Goal: Find specific page/section: Find specific page/section

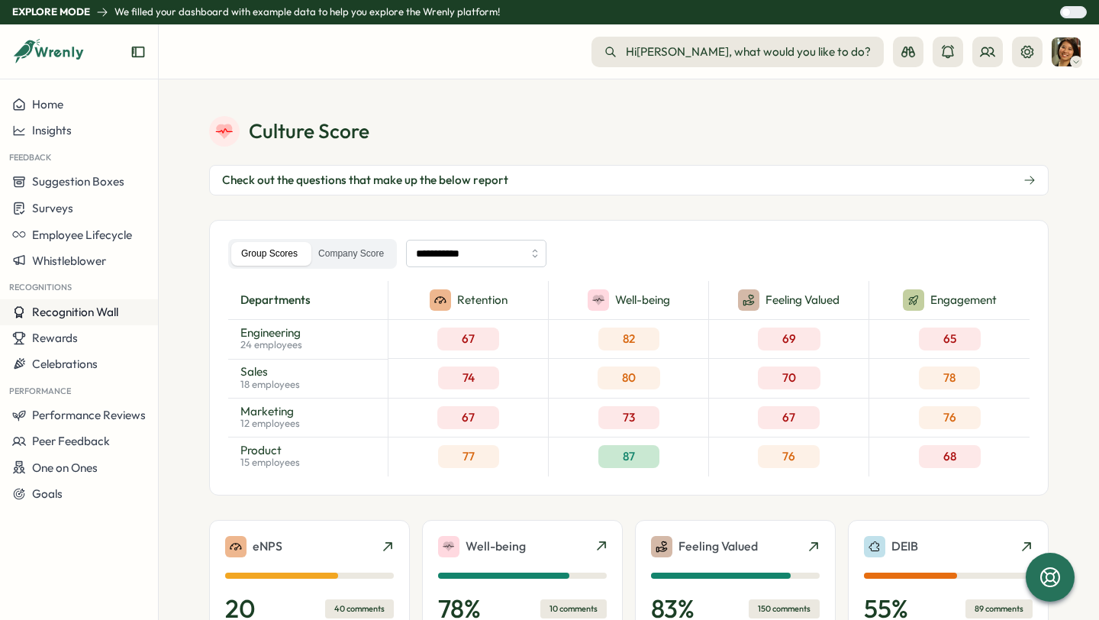
click at [89, 317] on span "Recognition Wall" at bounding box center [75, 312] width 86 height 15
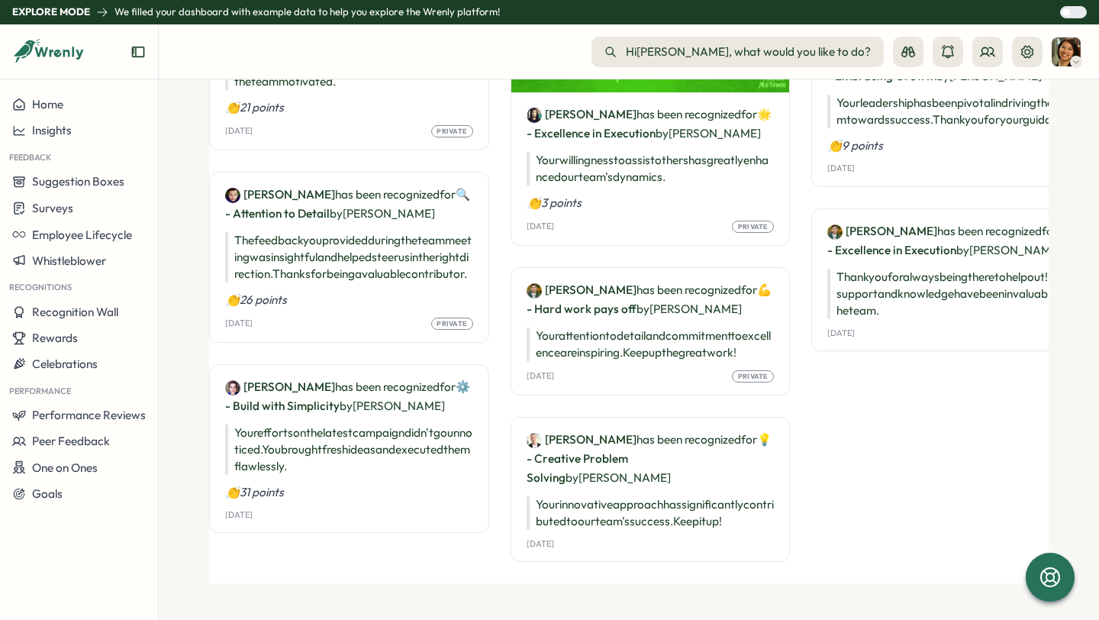
scroll to position [1811, 0]
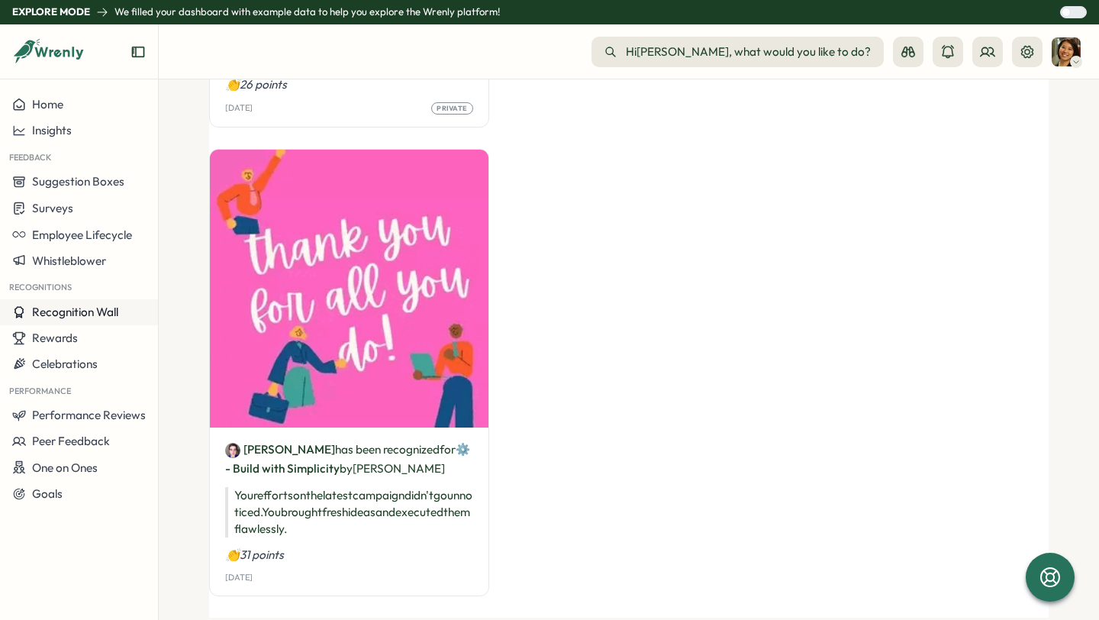
drag, startPoint x: 29, startPoint y: 312, endPoint x: 107, endPoint y: 312, distance: 77.9
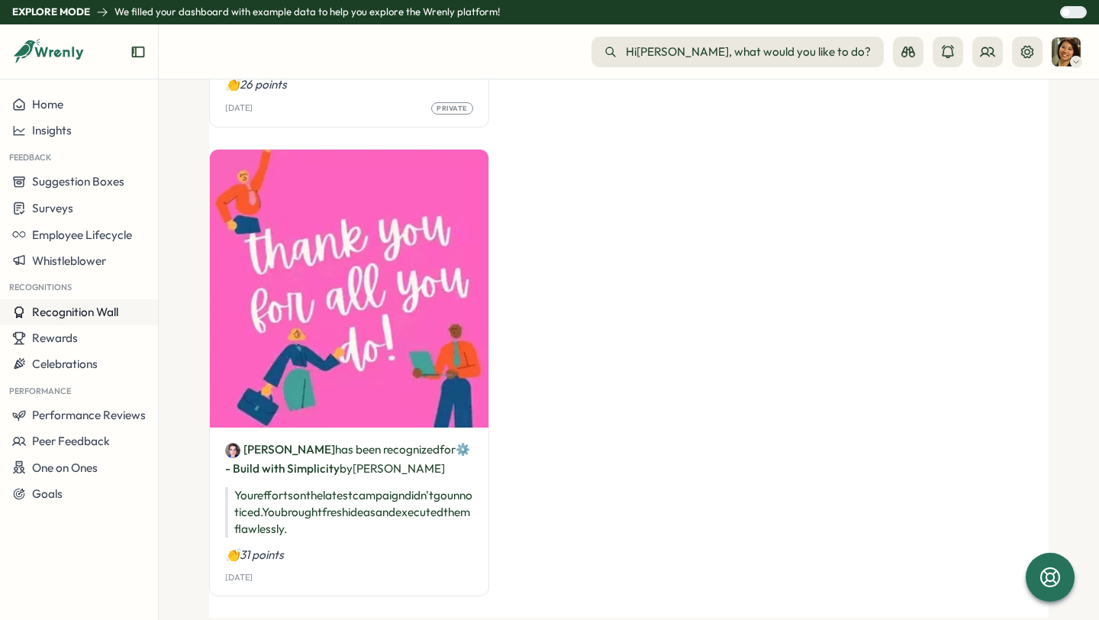
click at [107, 312] on div "Recognition Wall" at bounding box center [65, 312] width 106 height 14
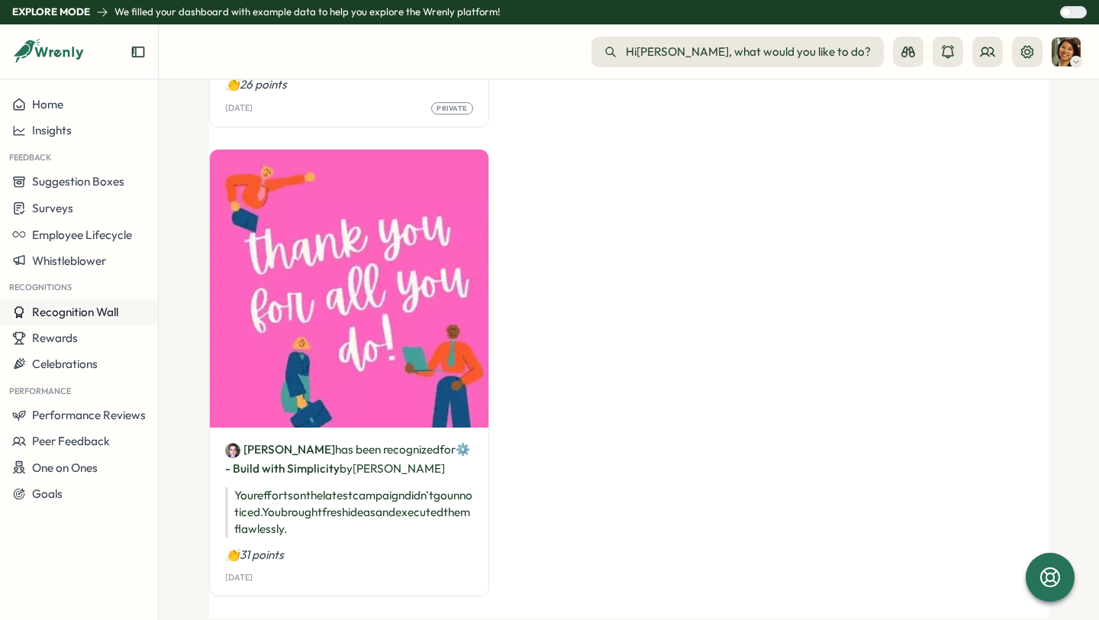
click at [107, 312] on span "Recognition Wall" at bounding box center [75, 312] width 86 height 15
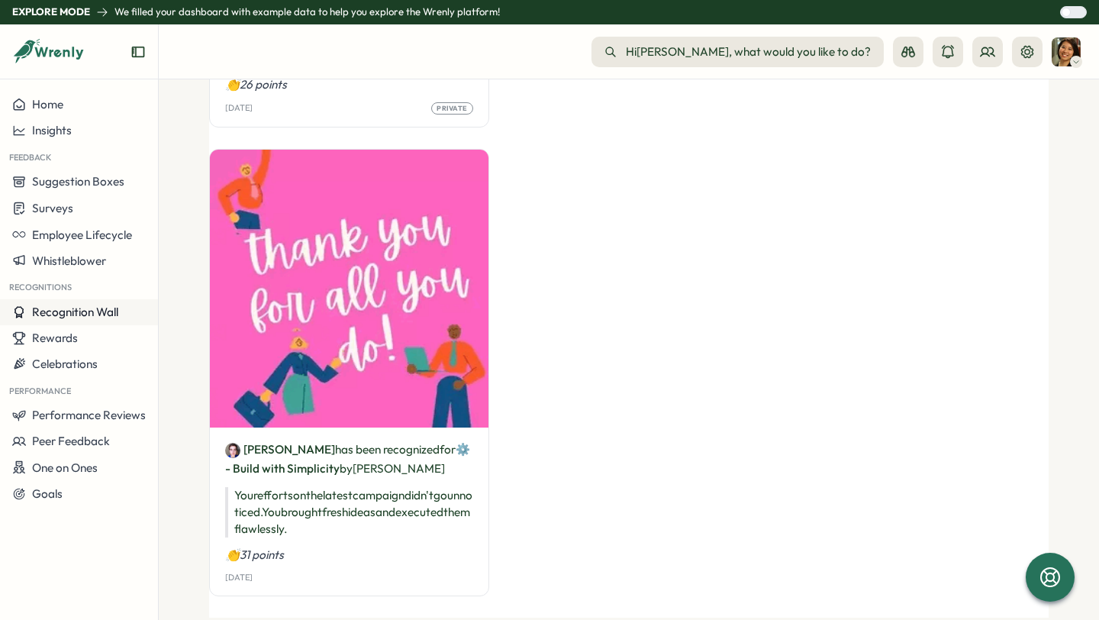
click at [107, 312] on span "Recognition Wall" at bounding box center [75, 312] width 86 height 15
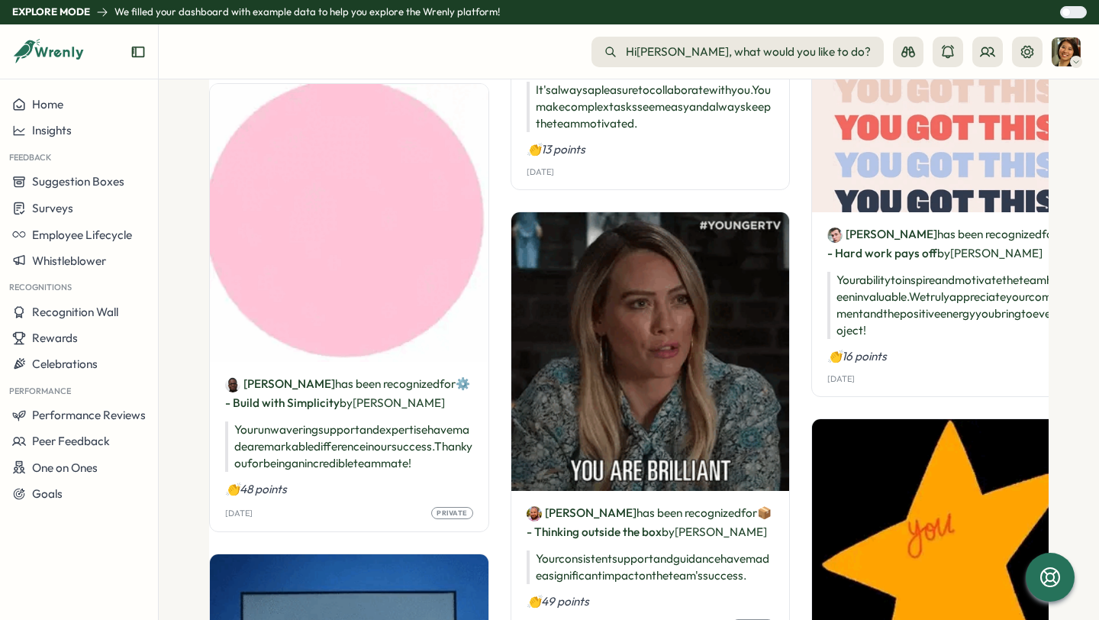
scroll to position [0, 0]
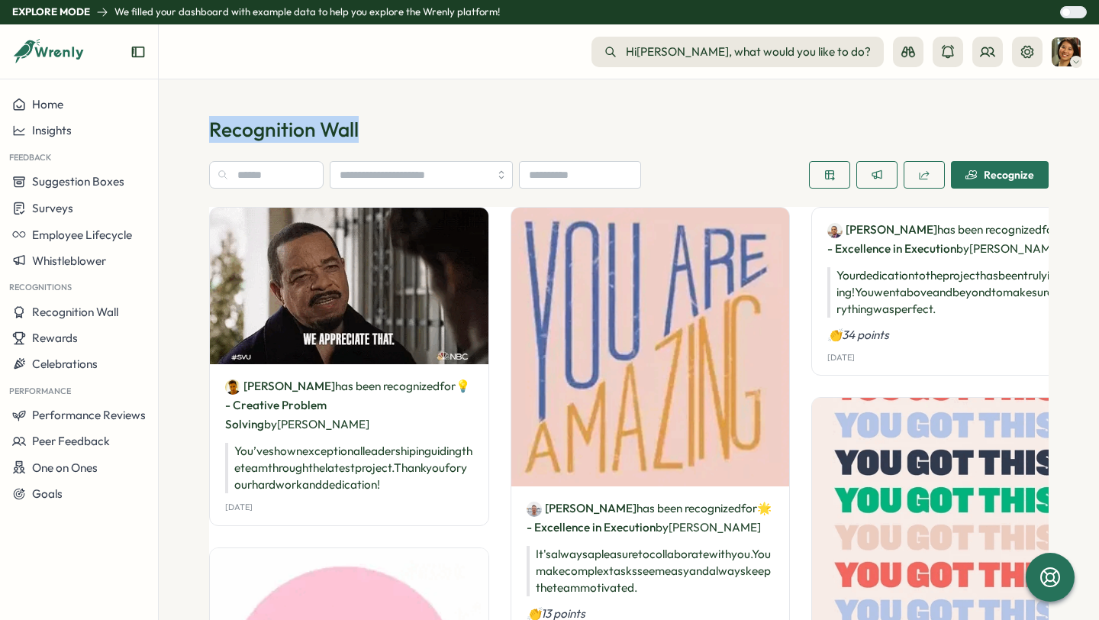
drag, startPoint x: 376, startPoint y: 136, endPoint x: 199, endPoint y: 136, distance: 176.4
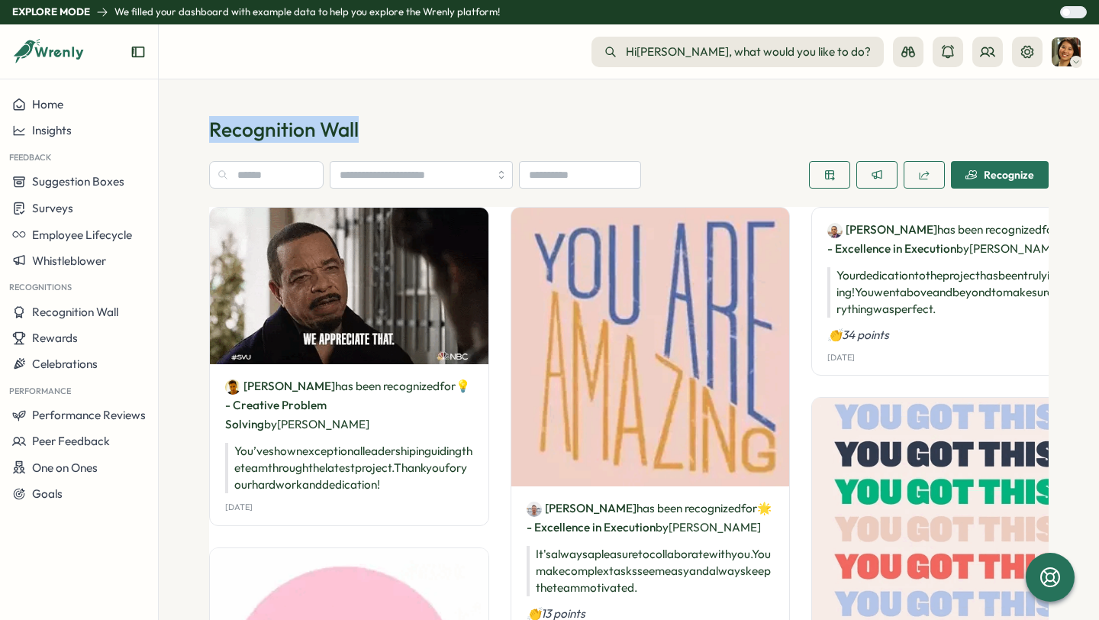
click at [199, 136] on section "Recognition Wall Recognize [PERSON_NAME] has been recognized for 💡 - Creative P…" at bounding box center [629, 349] width 941 height 541
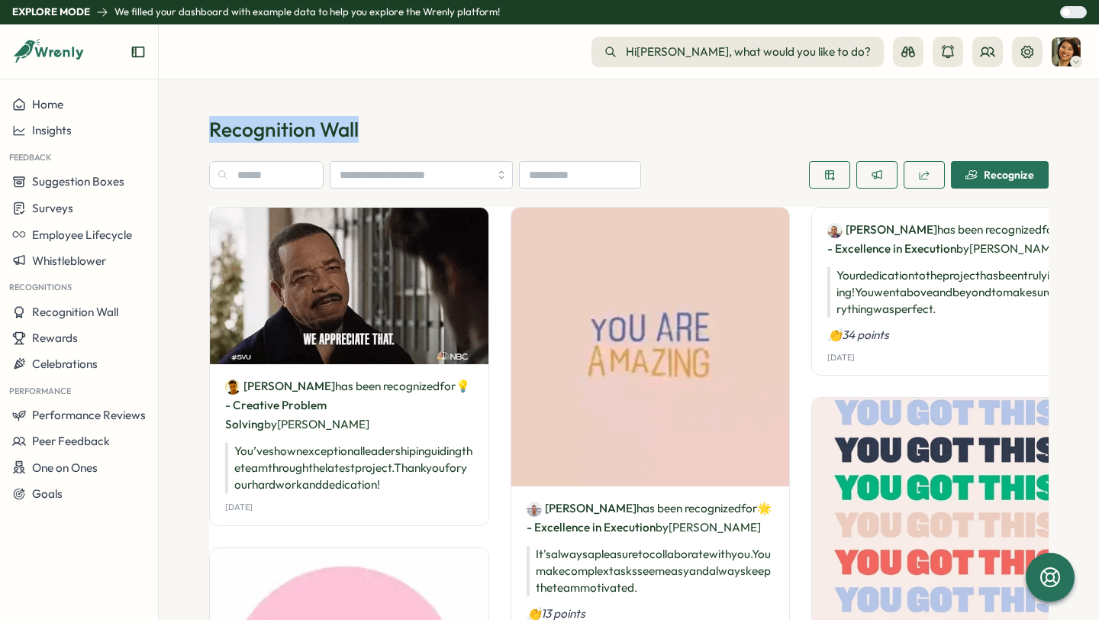
copy p "Recognition Wall"
